Goal: Task Accomplishment & Management: Use online tool/utility

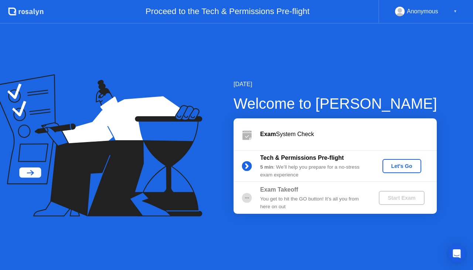
click at [393, 167] on div "Let's Go" at bounding box center [401, 166] width 33 height 6
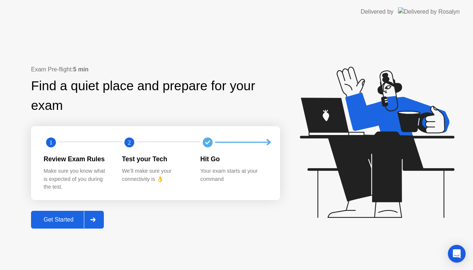
click at [73, 221] on div "Get Started" at bounding box center [58, 219] width 51 height 7
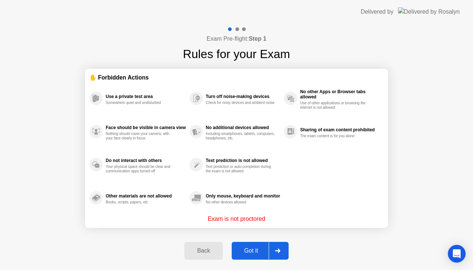
click at [266, 249] on div "Got it" at bounding box center [251, 250] width 35 height 7
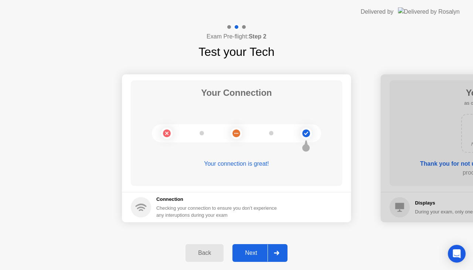
click at [266, 249] on div "Next" at bounding box center [251, 252] width 33 height 7
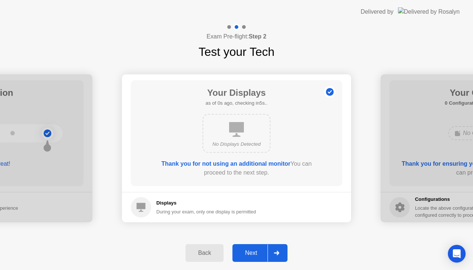
click at [266, 249] on div "Next" at bounding box center [251, 252] width 33 height 7
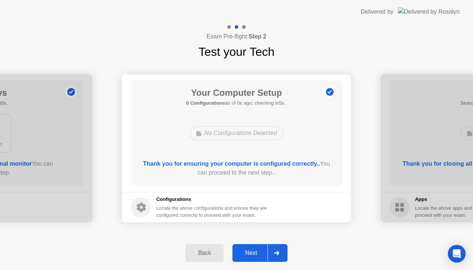
click at [266, 249] on div "Next" at bounding box center [251, 252] width 33 height 7
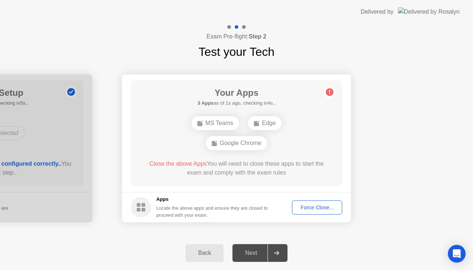
click at [313, 205] on div "Force Close..." at bounding box center [316, 207] width 45 height 6
click at [321, 206] on div "Force Close..." at bounding box center [316, 207] width 45 height 6
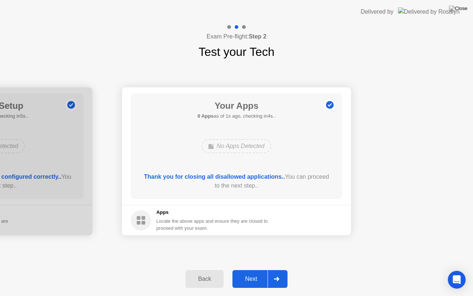
click at [263, 269] on div "Next" at bounding box center [251, 278] width 33 height 7
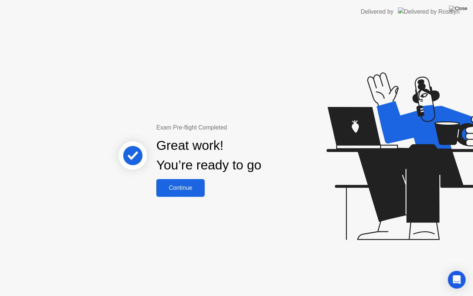
click at [188, 193] on button "Continue" at bounding box center [180, 188] width 48 height 18
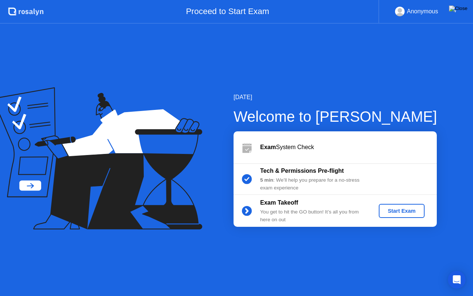
click at [463, 9] on img at bounding box center [458, 9] width 18 height 6
